Goal: Task Accomplishment & Management: Use online tool/utility

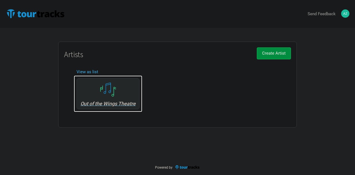
click at [110, 98] on div "Out of the Wings Theatre" at bounding box center [108, 93] width 63 height 31
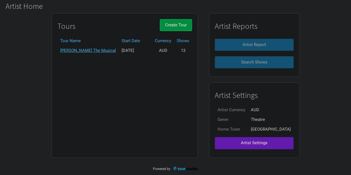
scroll to position [33, 0]
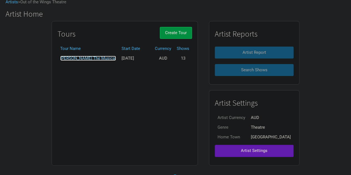
click at [94, 59] on link "[PERSON_NAME] The Musical" at bounding box center [88, 58] width 56 height 5
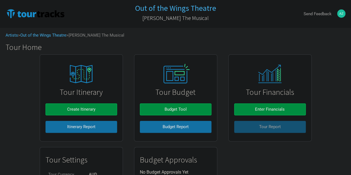
click at [166, 75] on img at bounding box center [175, 73] width 37 height 23
click at [90, 65] on img at bounding box center [81, 74] width 42 height 26
click at [80, 86] on img at bounding box center [81, 74] width 42 height 26
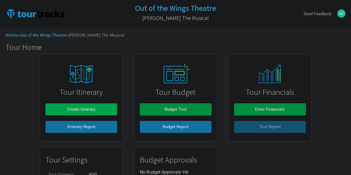
click at [87, 108] on span "Create Itinerary" at bounding box center [81, 109] width 28 height 5
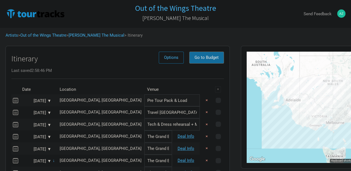
click at [209, 59] on span "Go to Budget" at bounding box center [206, 57] width 24 height 5
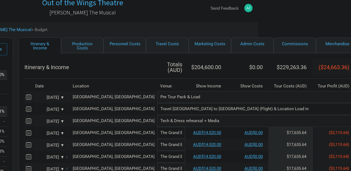
scroll to position [0, 93]
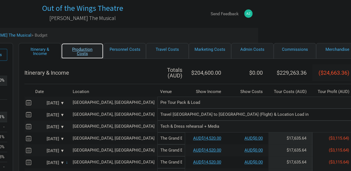
click at [80, 51] on link "Production Costs" at bounding box center [82, 51] width 42 height 16
select select "Shows"
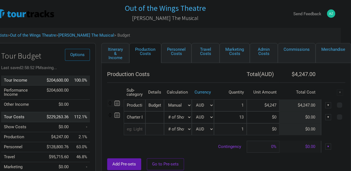
scroll to position [0, 8]
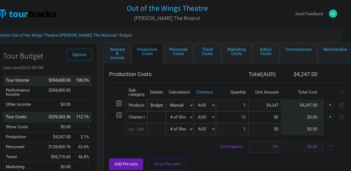
click at [191, 117] on select "Manual # of Shows # of Show Days # of Non-Show Days # of Days # of Tickets Sold…" at bounding box center [180, 117] width 28 height 12
select select "Manual"
click at [166, 111] on select "Manual # of Shows # of Show Days # of Non-Show Days # of Days # of Tickets Sold…" at bounding box center [180, 117] width 28 height 12
type input "1"
click at [275, 117] on input at bounding box center [264, 117] width 33 height 12
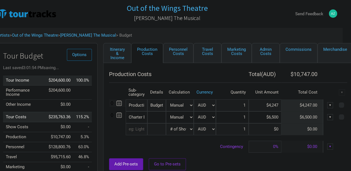
type input "$6,500"
click at [180, 50] on link "Personnel Costs" at bounding box center [178, 53] width 30 height 20
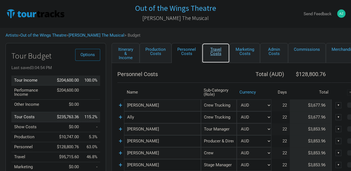
click at [213, 52] on link "Travel Costs" at bounding box center [216, 53] width 28 height 20
select select "Travel Estimates All"
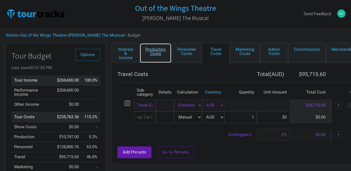
click at [149, 51] on link "Production Costs" at bounding box center [155, 53] width 32 height 20
select select "Shows"
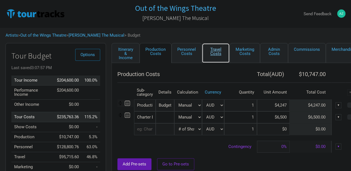
click at [219, 55] on link "Travel Costs" at bounding box center [216, 53] width 28 height 20
select select "Travel Estimates All"
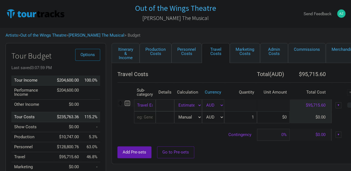
click at [150, 116] on input "text" at bounding box center [145, 117] width 22 height 12
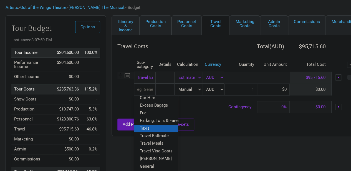
scroll to position [55, 0]
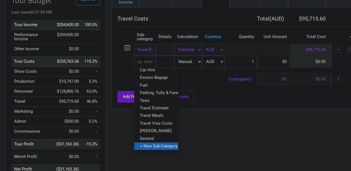
click at [163, 143] on span "+ New Sub-Category" at bounding box center [159, 145] width 38 height 5
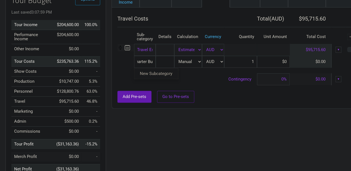
scroll to position [0, 6]
type input "Charter Bus"
click at [263, 63] on tr "Charter Bus New Subcategory New Subcategory Manual # of Shows # of Show Days # …" at bounding box center [236, 62] width 238 height 12
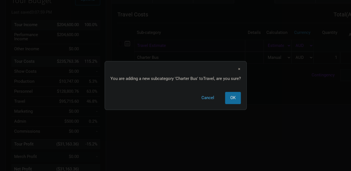
click at [237, 95] on button "OK" at bounding box center [233, 98] width 16 height 12
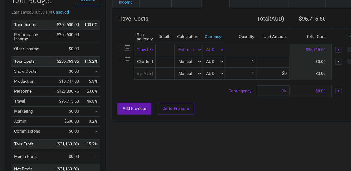
click at [285, 62] on input at bounding box center [273, 62] width 33 height 12
type input "$6,500"
click at [146, 75] on input "text" at bounding box center [145, 74] width 22 height 12
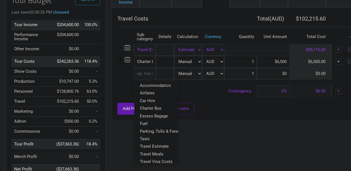
scroll to position [28, 0]
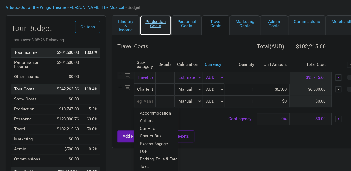
click at [161, 26] on link "Production Costs" at bounding box center [155, 25] width 32 height 20
select select "Shows"
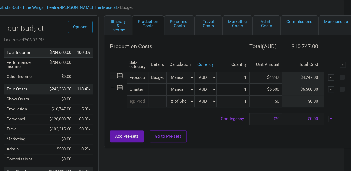
scroll to position [28, 8]
click at [327, 90] on div "▼" at bounding box center [330, 89] width 6 height 6
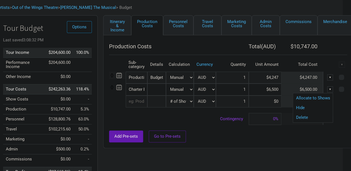
click at [320, 114] on div "Delete" at bounding box center [313, 118] width 40 height 10
click at [328, 87] on div "▼" at bounding box center [330, 89] width 6 height 6
click at [309, 117] on link "Delete" at bounding box center [313, 117] width 34 height 4
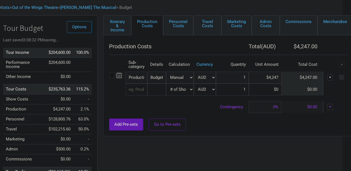
click at [178, 78] on select "Manual # of Shows # of Show Days # of Non-Show Days # of Days # of Tickets Sold…" at bounding box center [180, 78] width 28 height 12
click at [264, 80] on input "$4,247" at bounding box center [264, 78] width 33 height 12
click at [145, 77] on input "Production Freight" at bounding box center [137, 78] width 22 height 12
drag, startPoint x: 276, startPoint y: 79, endPoint x: 246, endPoint y: 79, distance: 30.0
click at [246, 79] on tr "Production Freight 1 result. Use up and down arrow keys to navigate. Production…" at bounding box center [228, 78] width 238 height 12
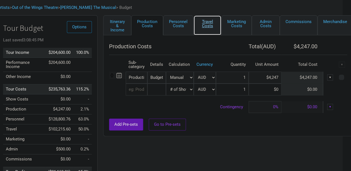
click at [205, 26] on link "Travel Costs" at bounding box center [207, 25] width 28 height 20
select select "Travel Estimates All"
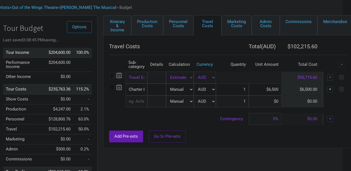
scroll to position [28, 0]
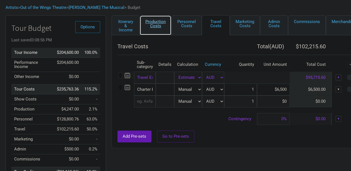
click at [154, 28] on link "Production Costs" at bounding box center [155, 25] width 32 height 20
select select "Shows"
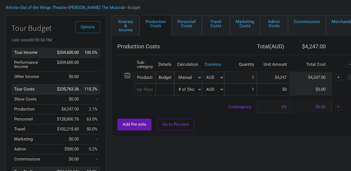
click at [334, 94] on td at bounding box center [338, 89] width 14 height 12
click at [214, 123] on div "Add Pre-sets Go to Pre-sets" at bounding box center [236, 124] width 238 height 12
click at [208, 24] on link "Travel Costs" at bounding box center [216, 25] width 28 height 20
select select "Travel Estimates All"
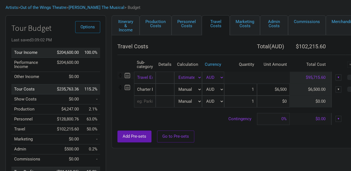
click at [151, 102] on input "text" at bounding box center [145, 101] width 22 height 12
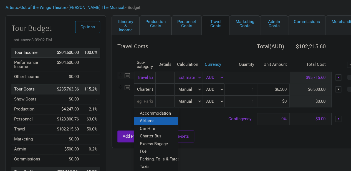
click at [162, 122] on link "Airfares" at bounding box center [156, 120] width 44 height 7
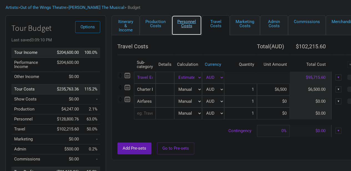
click at [179, 24] on link "Personnel Costs" at bounding box center [186, 25] width 30 height 20
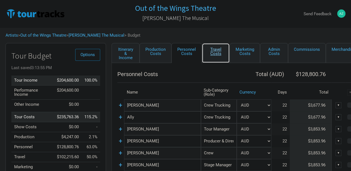
click at [212, 50] on link "Travel Costs" at bounding box center [216, 53] width 28 height 20
select select "Travel Estimates All"
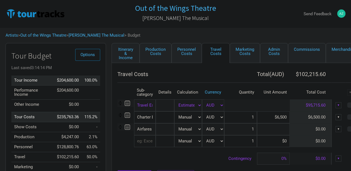
click at [285, 129] on input at bounding box center [273, 129] width 33 height 12
type input "$7,772"
click at [149, 104] on input "Travel Estimate" at bounding box center [145, 105] width 22 height 12
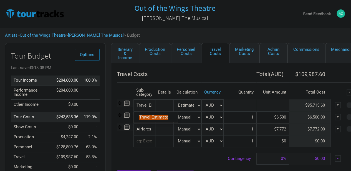
scroll to position [0, 8]
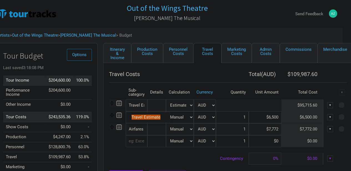
click at [330, 105] on div "▼" at bounding box center [330, 105] width 6 height 6
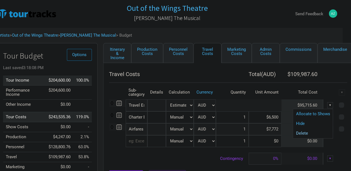
click at [304, 134] on link "Delete" at bounding box center [313, 133] width 34 height 4
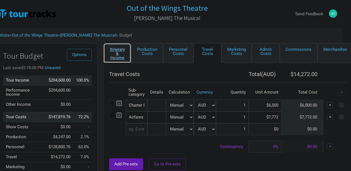
click at [117, 54] on link "Itinerary & Income" at bounding box center [117, 53] width 28 height 20
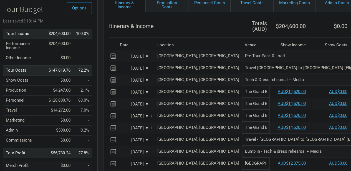
scroll to position [0, 8]
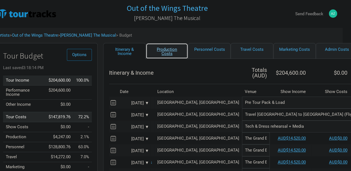
click at [170, 51] on link "Production Costs" at bounding box center [167, 51] width 42 height 16
select select "Shows"
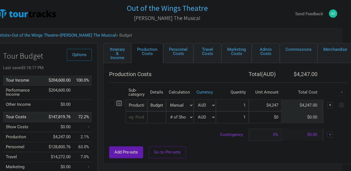
click at [206, 50] on link "Travel Costs" at bounding box center [207, 53] width 28 height 20
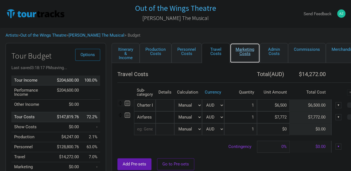
click at [232, 47] on link "Marketing Costs" at bounding box center [245, 53] width 30 height 20
select select "% of Gross"
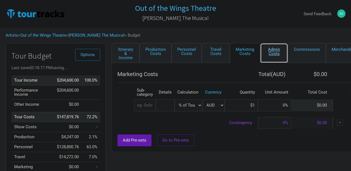
click at [275, 49] on link "Admin Costs" at bounding box center [274, 53] width 28 height 20
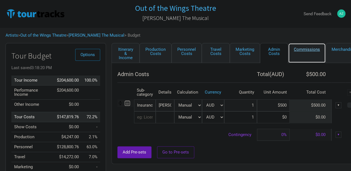
click at [300, 48] on link "Commissions" at bounding box center [307, 53] width 38 height 20
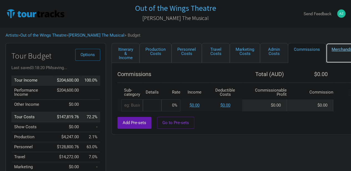
click at [336, 47] on link "Merchandise" at bounding box center [343, 53] width 35 height 20
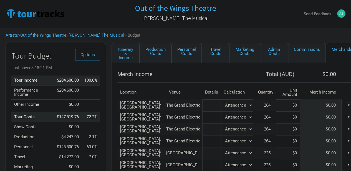
scroll to position [0, 8]
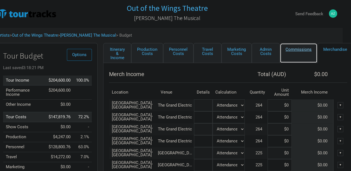
click at [291, 47] on link "Commissions" at bounding box center [299, 53] width 38 height 20
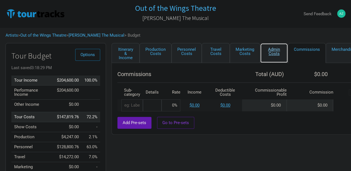
click at [275, 51] on link "Admin Costs" at bounding box center [274, 53] width 28 height 20
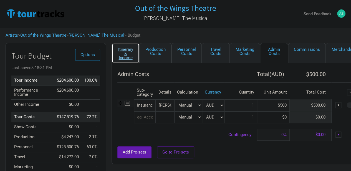
click at [118, 56] on link "Itinerary & Income" at bounding box center [125, 53] width 28 height 20
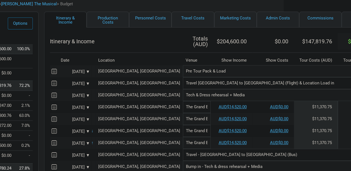
scroll to position [0, 67]
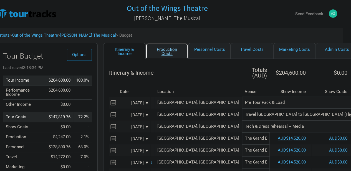
click at [162, 49] on link "Production Costs" at bounding box center [167, 51] width 42 height 16
select select "Shows"
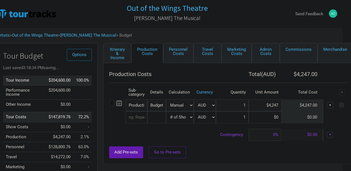
scroll to position [0, 8]
click at [212, 52] on link "Travel Costs" at bounding box center [207, 53] width 28 height 20
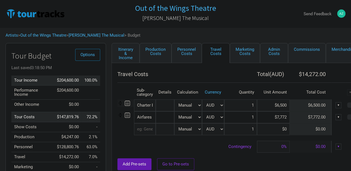
click at [153, 132] on input "text" at bounding box center [145, 129] width 22 height 12
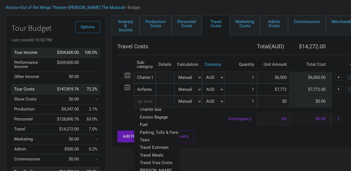
scroll to position [82, 0]
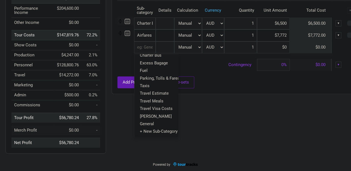
click at [219, 109] on div "Itinerary & Income Production Costs Personnel Costs Travel Costs Marketing Cost…" at bounding box center [231, 58] width 250 height 195
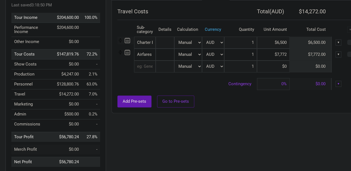
scroll to position [54, 0]
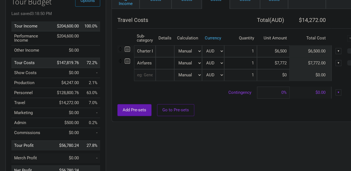
click at [147, 76] on input "text" at bounding box center [145, 75] width 22 height 12
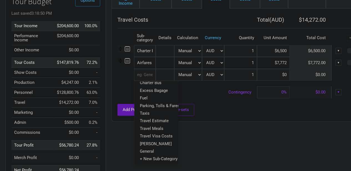
scroll to position [82, 0]
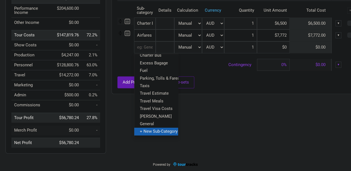
click at [157, 129] on span "+ New Sub-Category" at bounding box center [159, 131] width 38 height 5
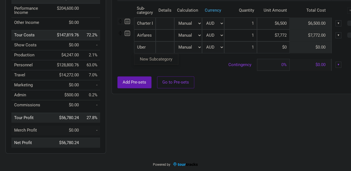
type input "Uber"
click at [281, 46] on tr "Uber New Subcategory New Subcategory Manual # of Shows # of Show Days # of Non-…" at bounding box center [236, 47] width 238 height 12
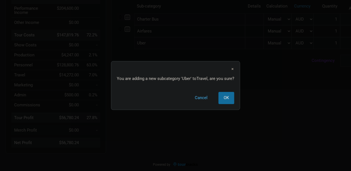
click at [228, 96] on span "OK" at bounding box center [226, 97] width 5 height 5
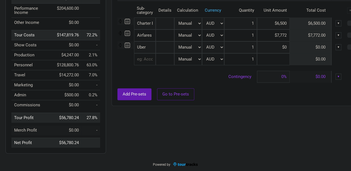
click at [285, 59] on input at bounding box center [273, 59] width 33 height 12
type input "$0"
click at [284, 44] on input at bounding box center [273, 47] width 33 height 12
type input "$500"
click at [241, 59] on input "1" at bounding box center [240, 59] width 33 height 12
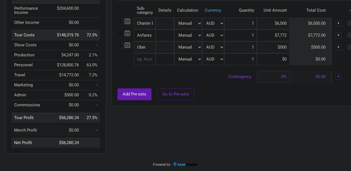
click at [315, 95] on div "Add Pre-sets Go to Pre-sets" at bounding box center [236, 94] width 238 height 12
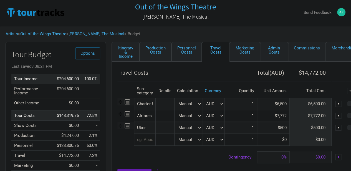
scroll to position [0, 0]
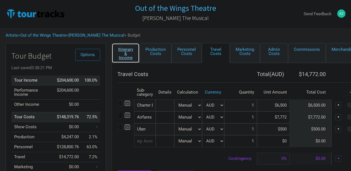
click at [129, 56] on link "Itinerary & Income" at bounding box center [125, 53] width 28 height 20
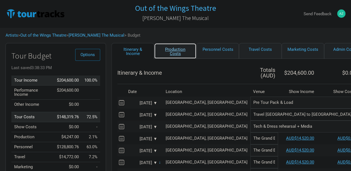
click at [175, 50] on link "Production Costs" at bounding box center [175, 51] width 42 height 16
select select "Shows"
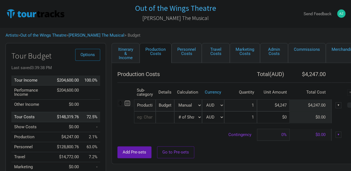
scroll to position [0, 8]
